Goal: Information Seeking & Learning: Learn about a topic

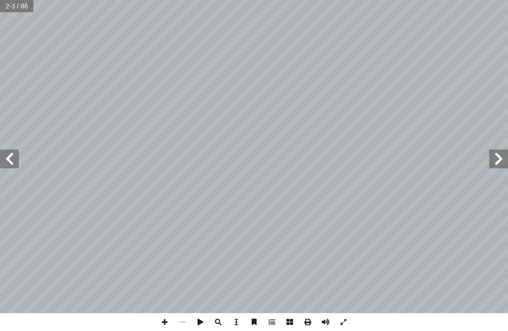
click at [496, 153] on span at bounding box center [499, 159] width 19 height 19
click at [17, 162] on span at bounding box center [9, 159] width 19 height 19
click at [16, 157] on span at bounding box center [9, 159] width 19 height 19
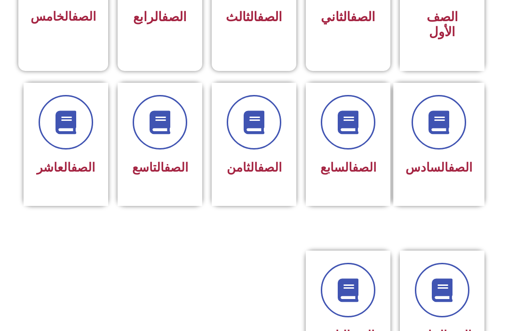
scroll to position [332, 0]
click at [73, 175] on span "الصف العاشر" at bounding box center [66, 168] width 58 height 14
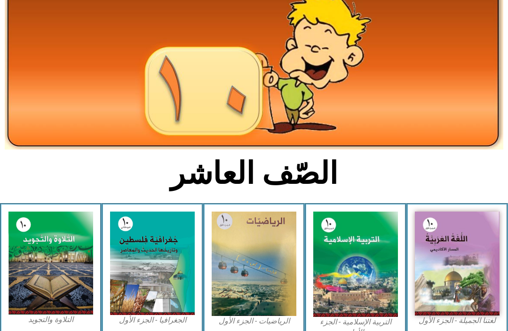
scroll to position [75, 0]
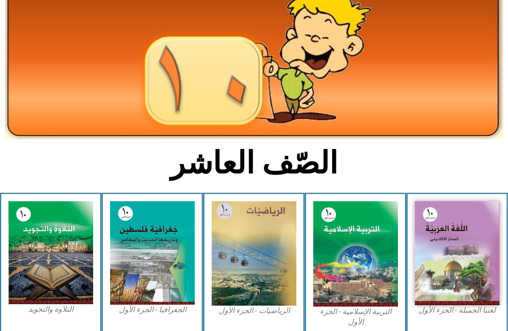
click at [364, 268] on img at bounding box center [355, 253] width 85 height 105
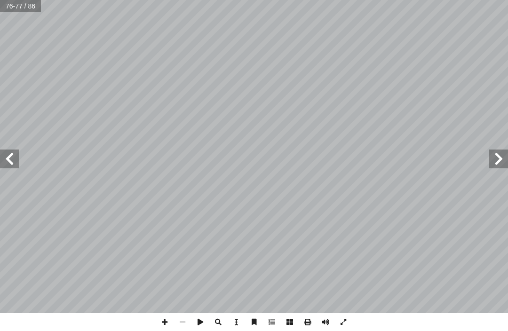
click at [507, 156] on span at bounding box center [499, 159] width 19 height 19
click at [500, 159] on span at bounding box center [499, 159] width 19 height 19
click at [13, 157] on span at bounding box center [9, 159] width 19 height 19
